Goal: Task Accomplishment & Management: Use online tool/utility

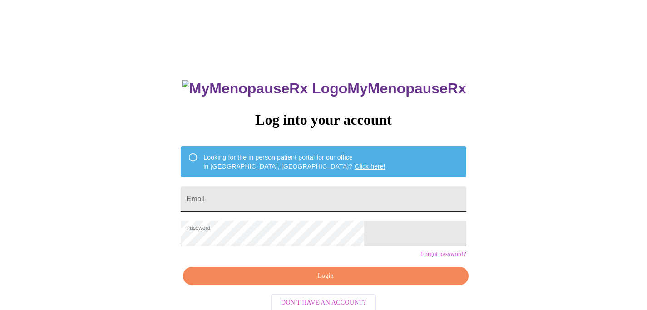
click at [325, 202] on input "Email" at bounding box center [323, 199] width 285 height 25
type input "[EMAIL_ADDRESS][DOMAIN_NAME]"
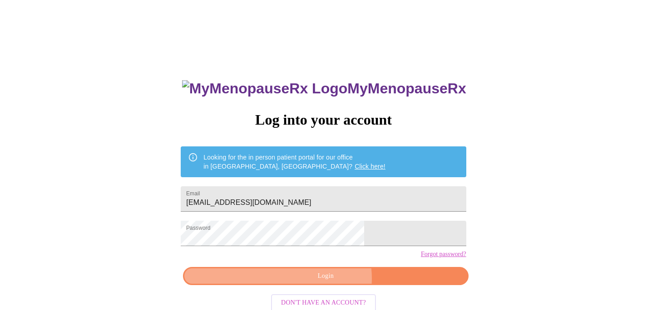
click at [329, 282] on span "Login" at bounding box center [325, 276] width 264 height 11
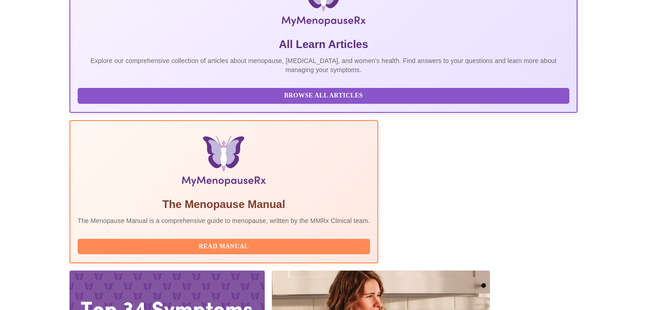
scroll to position [233, 0]
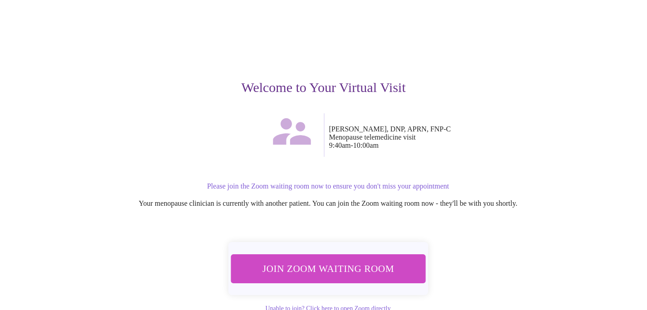
scroll to position [69, 0]
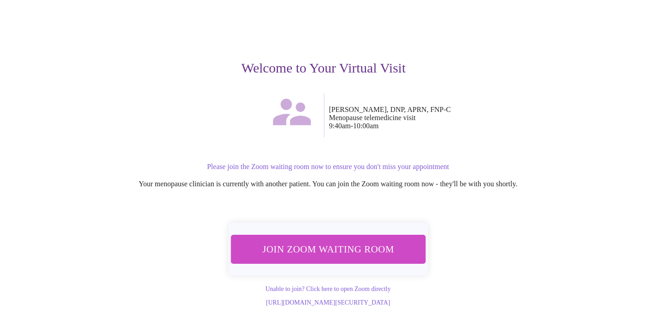
click at [326, 241] on span "Join Zoom Waiting Room" at bounding box center [328, 249] width 172 height 17
